Goal: Complete application form

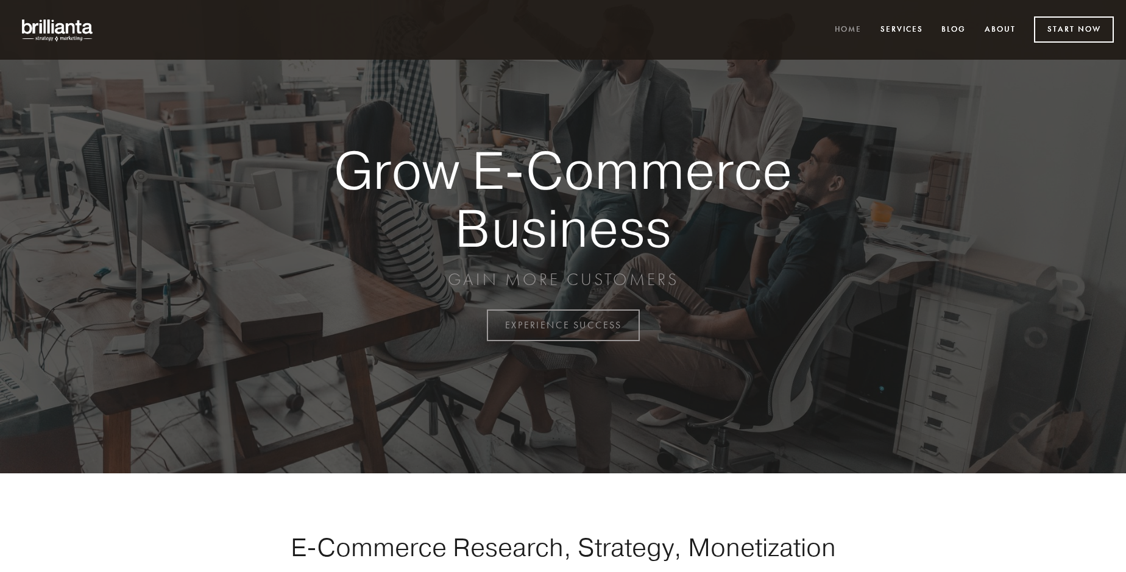
scroll to position [3194, 0]
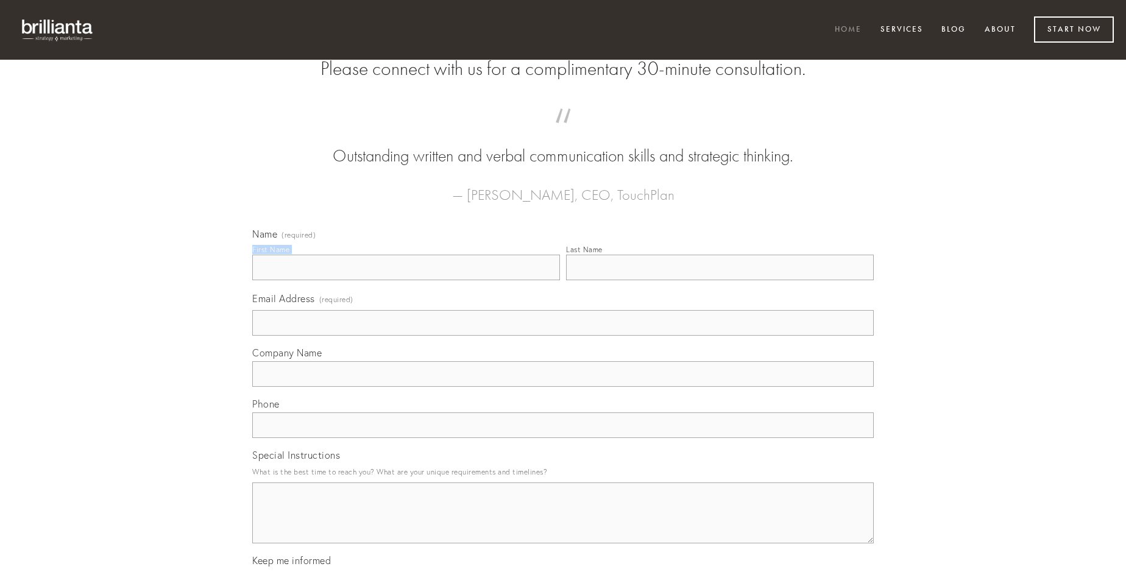
type input "Mrs. Lorraine Hills"
click at [720, 280] on input "Last Name" at bounding box center [720, 268] width 308 height 26
type input "Mrs. Lorraine Hills"
click at [563, 336] on input "Email Address (required)" at bounding box center [563, 323] width 622 height 26
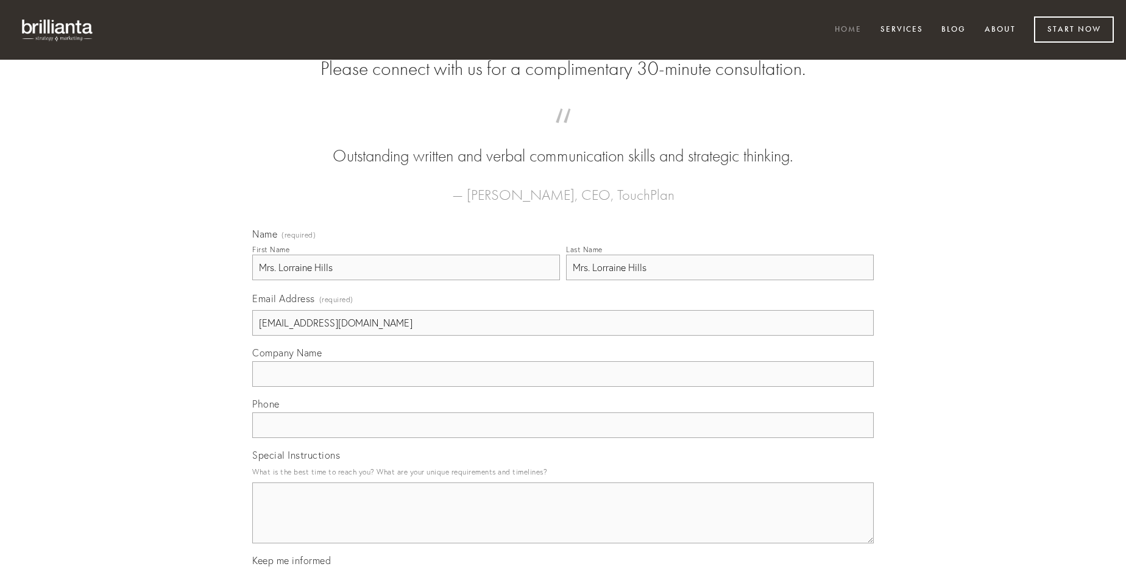
type input "[EMAIL_ADDRESS][DOMAIN_NAME]"
click at [563, 387] on input "Company Name" at bounding box center [563, 374] width 622 height 26
type input "vespillo"
click at [563, 438] on input "text" at bounding box center [563, 426] width 622 height 26
click at [563, 524] on textarea "Special Instructions" at bounding box center [563, 513] width 622 height 61
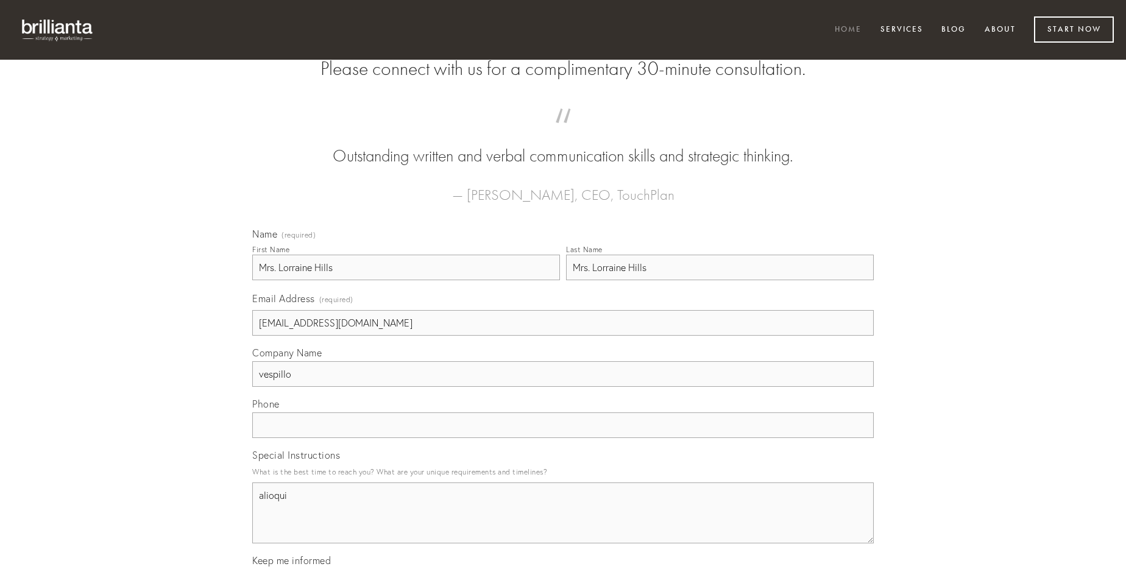
type textarea "alioqui"
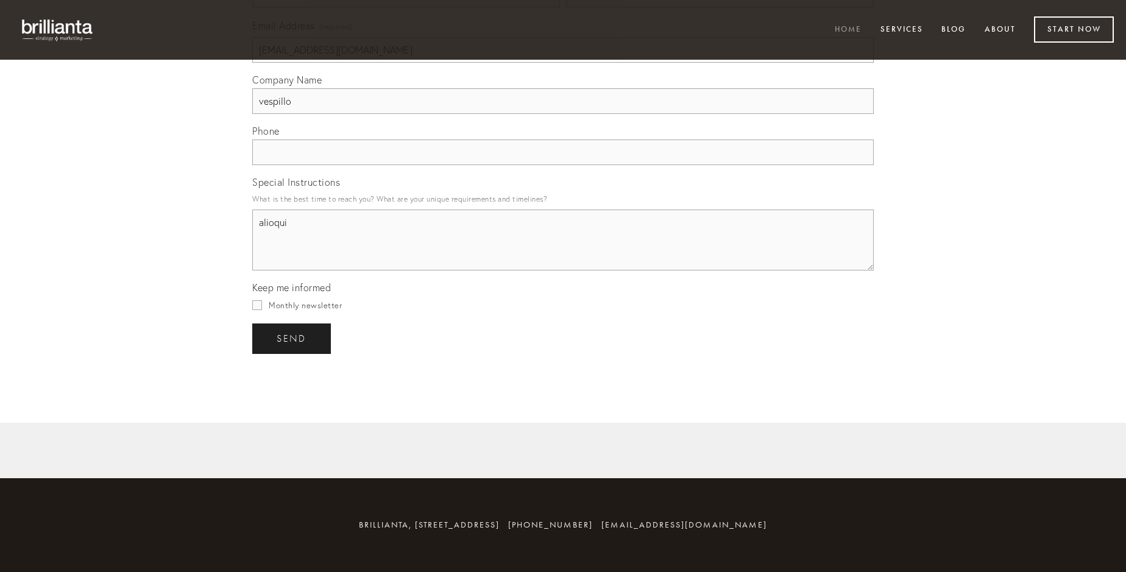
click at [293, 338] on span "send" at bounding box center [292, 338] width 30 height 11
